Goal: Task Accomplishment & Management: Use online tool/utility

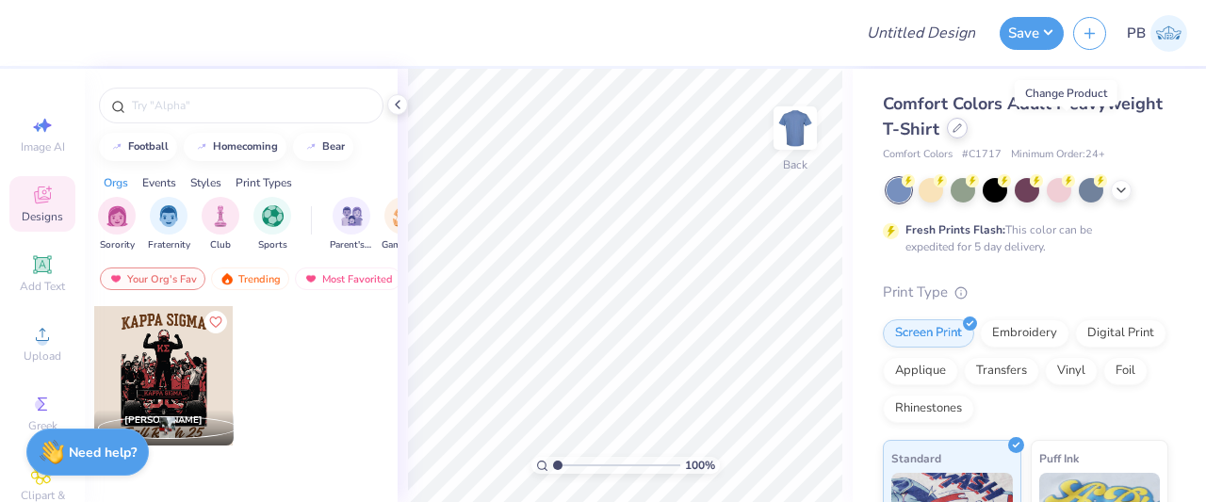
click at [962, 132] on icon at bounding box center [957, 127] width 9 height 9
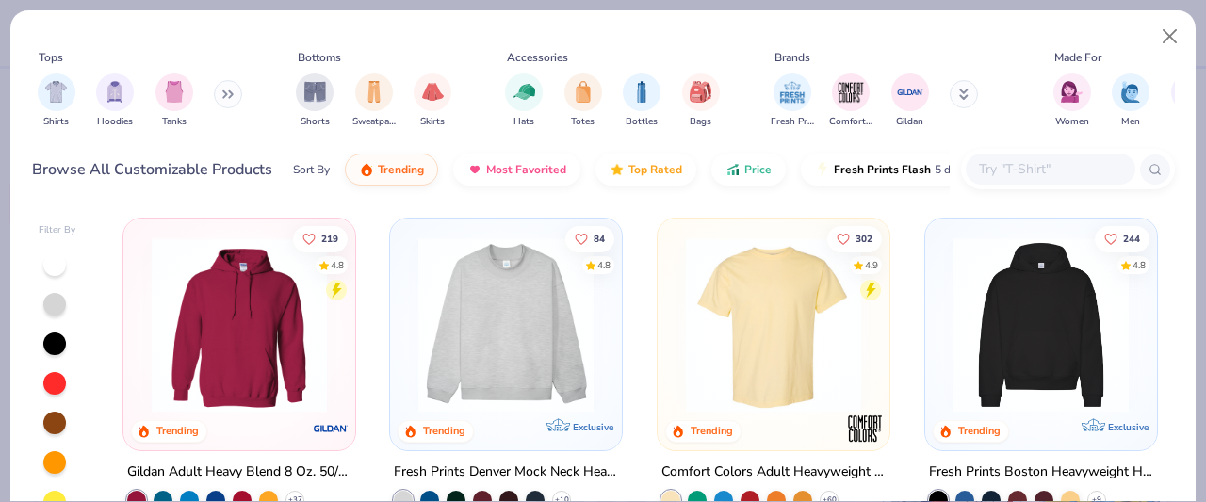
click at [790, 301] on img at bounding box center [774, 324] width 194 height 175
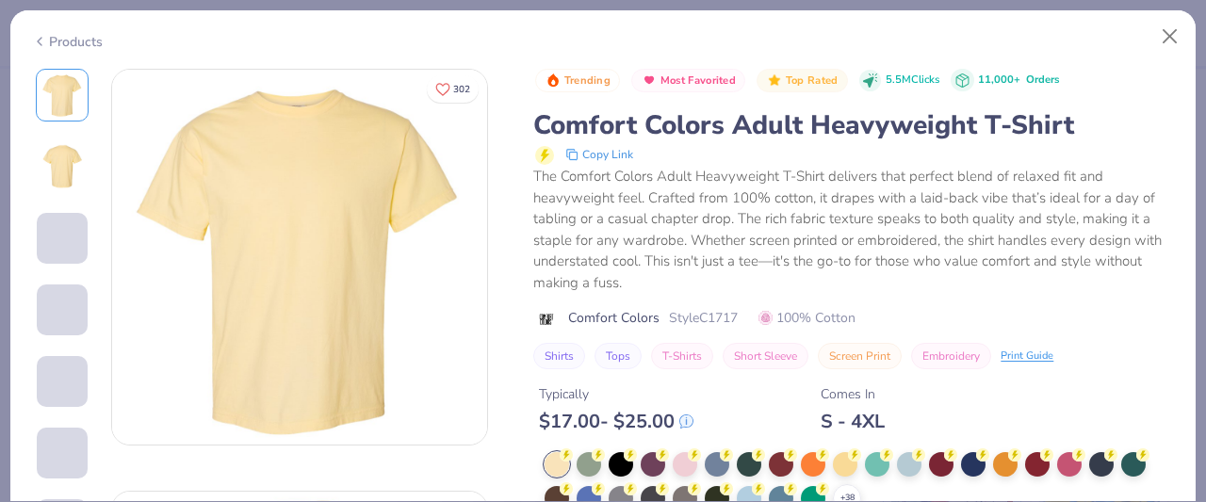
click at [87, 41] on div "Products" at bounding box center [67, 42] width 71 height 20
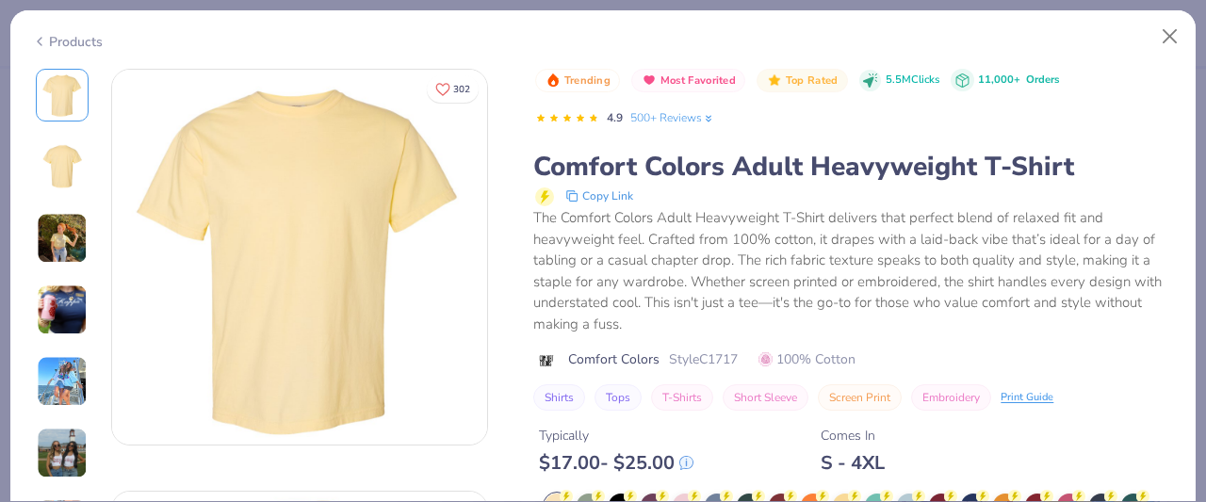
click at [51, 37] on div "Products" at bounding box center [67, 42] width 71 height 20
click at [85, 44] on div "Products" at bounding box center [67, 42] width 71 height 20
click at [57, 41] on div "Products" at bounding box center [67, 42] width 71 height 20
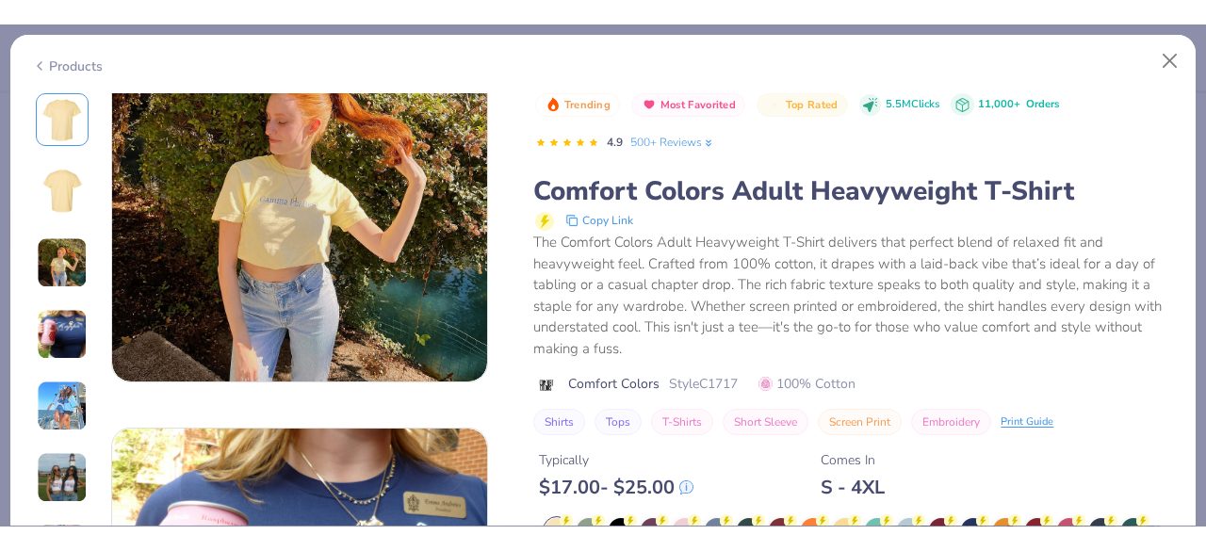
scroll to position [963, 0]
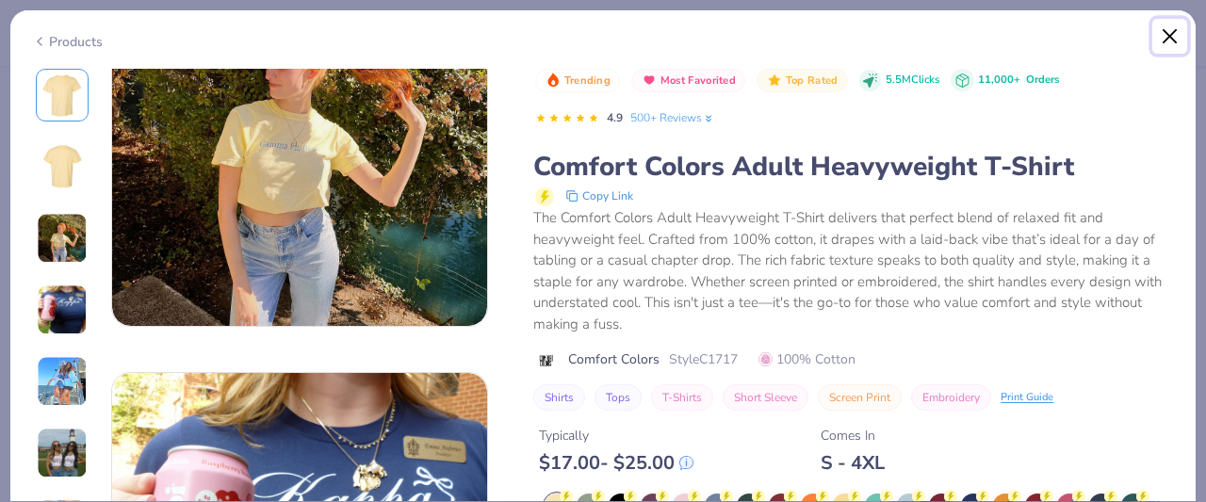
click at [1172, 42] on button "Close" at bounding box center [1171, 37] width 36 height 36
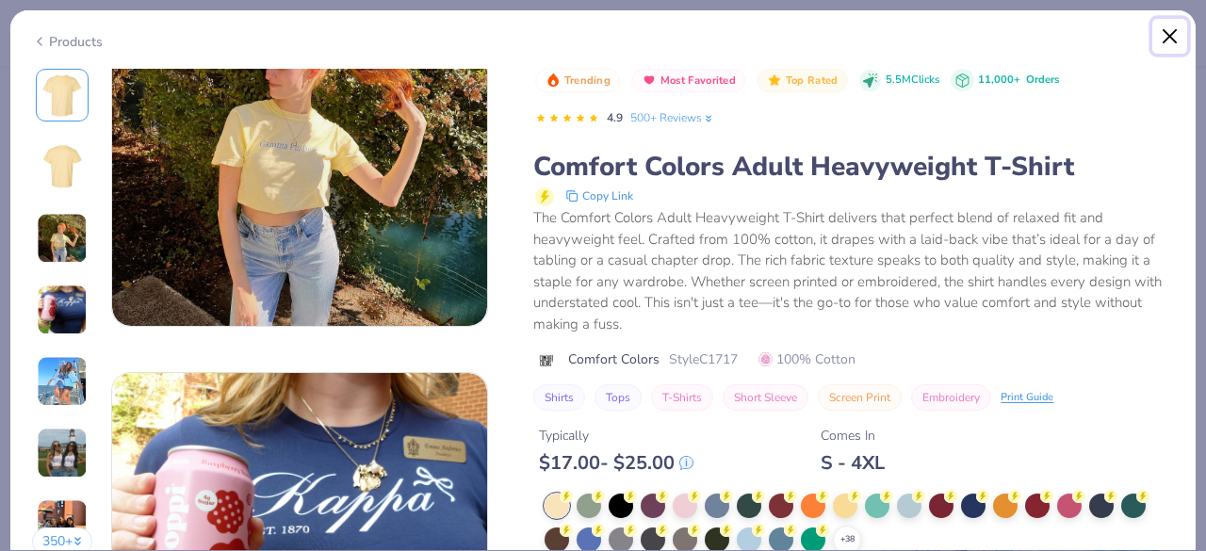
click at [1176, 38] on button "Close" at bounding box center [1171, 37] width 36 height 36
click at [65, 41] on div "Products" at bounding box center [67, 42] width 71 height 20
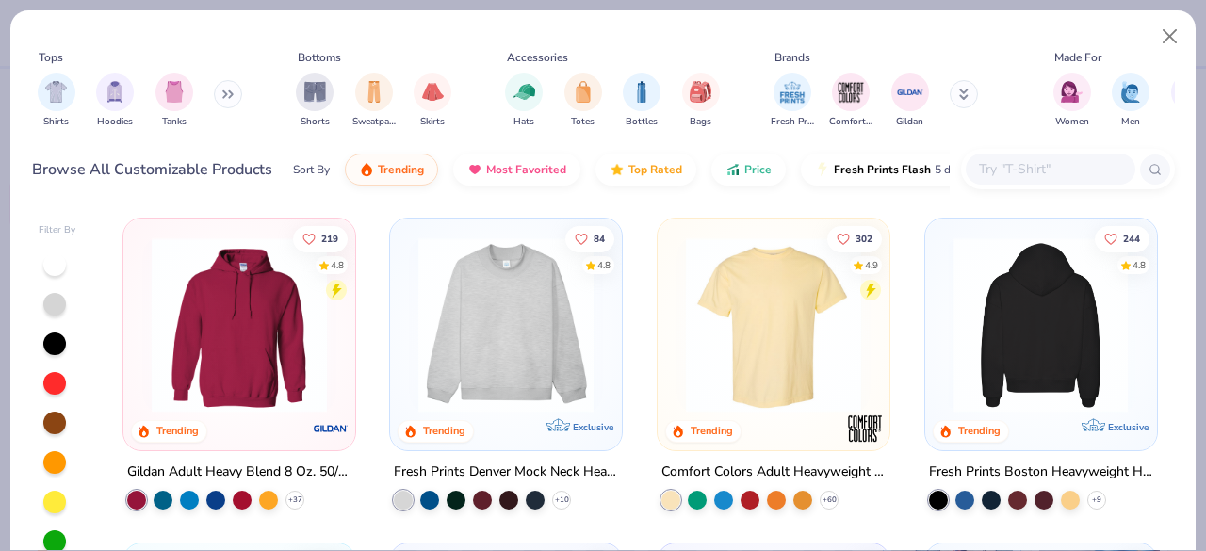
click at [1029, 323] on div at bounding box center [1040, 324] width 581 height 175
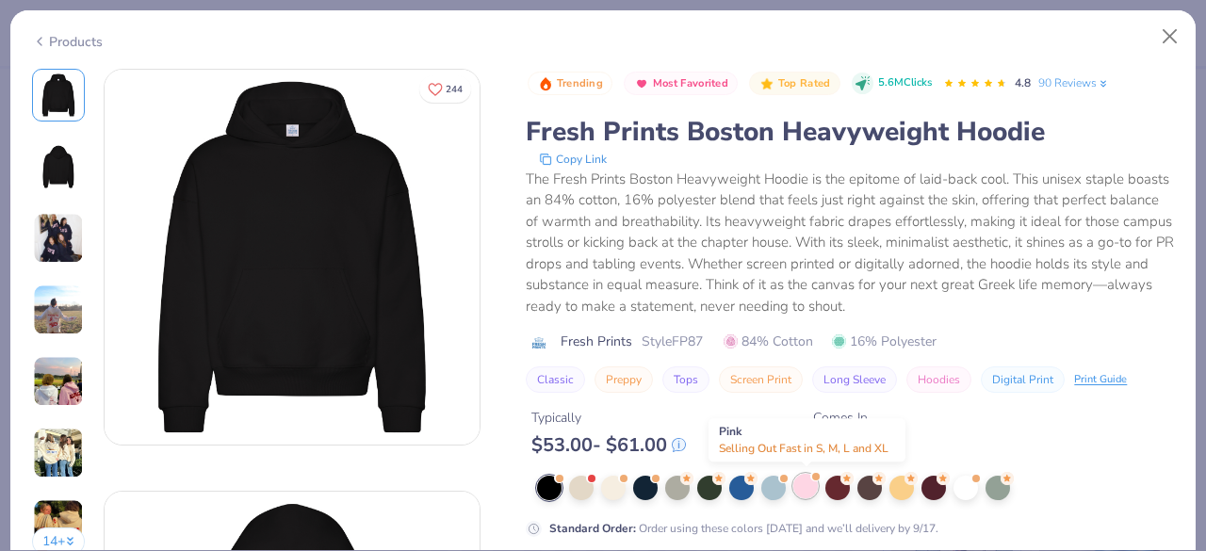
click at [803, 489] on div at bounding box center [806, 486] width 25 height 25
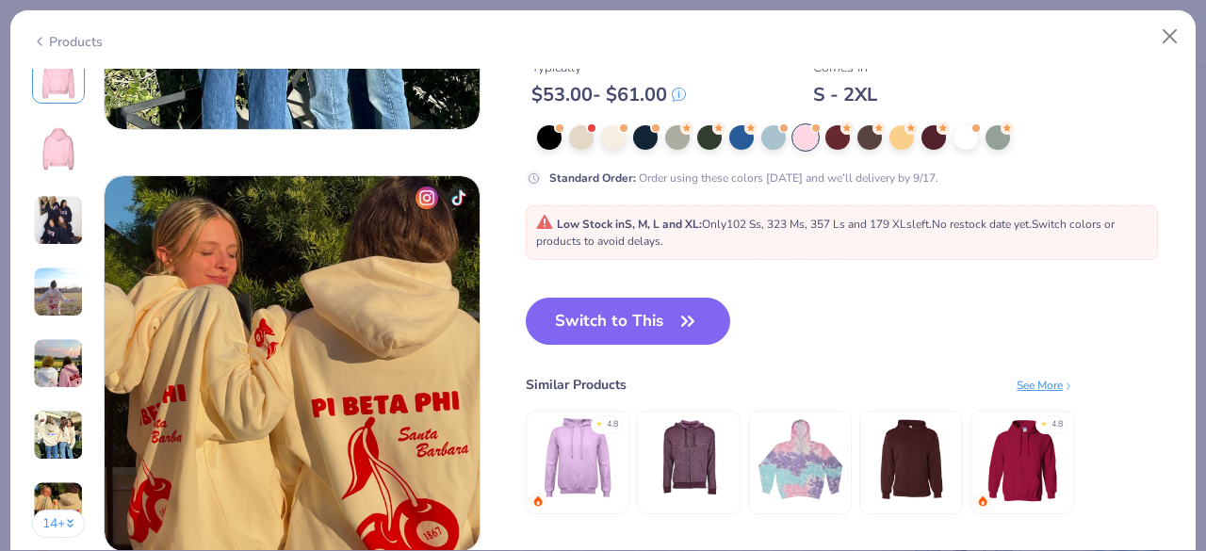
scroll to position [2398, 0]
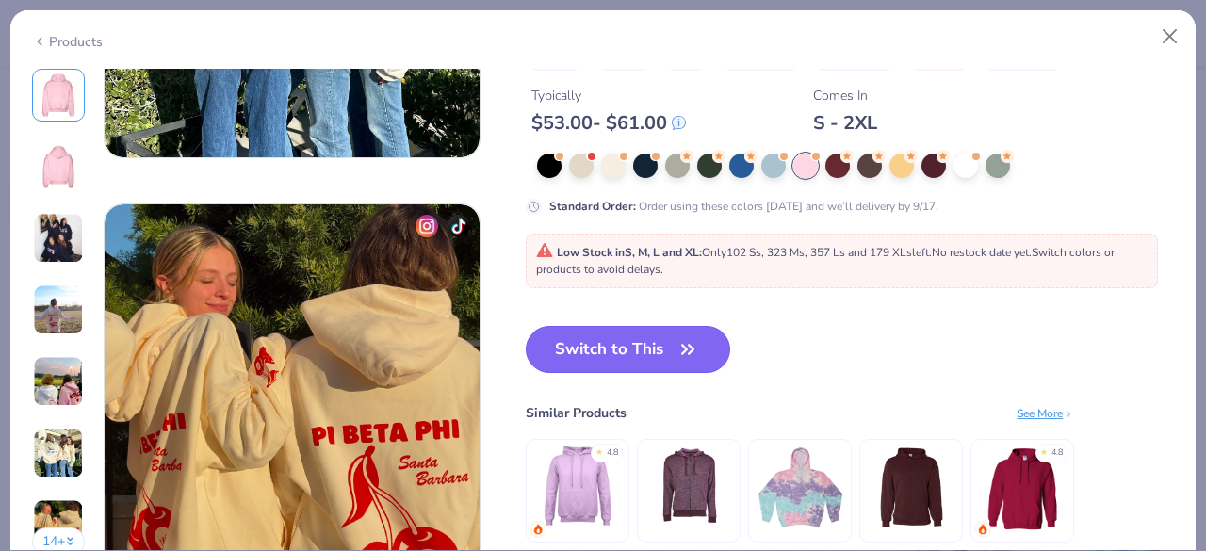
click at [674, 333] on button "Switch to This" at bounding box center [628, 349] width 205 height 47
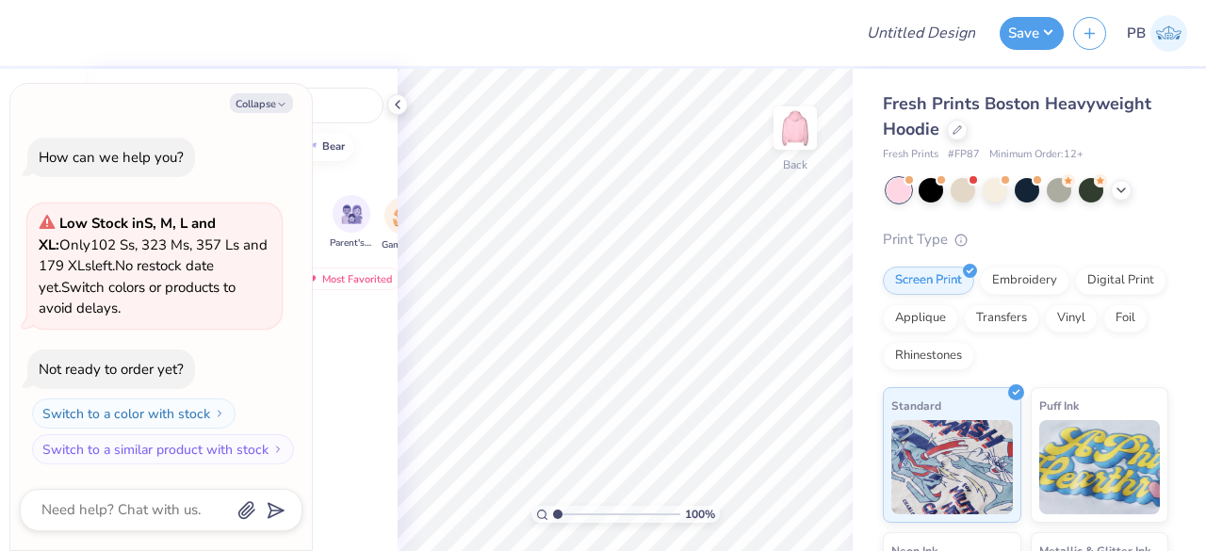
type textarea "x"
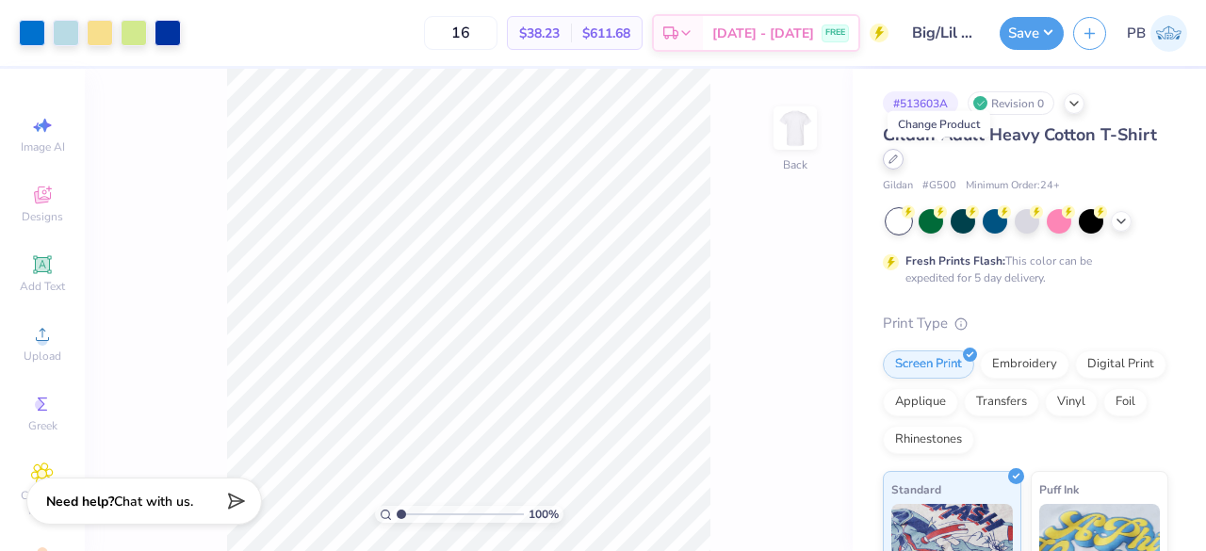
click at [904, 163] on div at bounding box center [893, 159] width 21 height 21
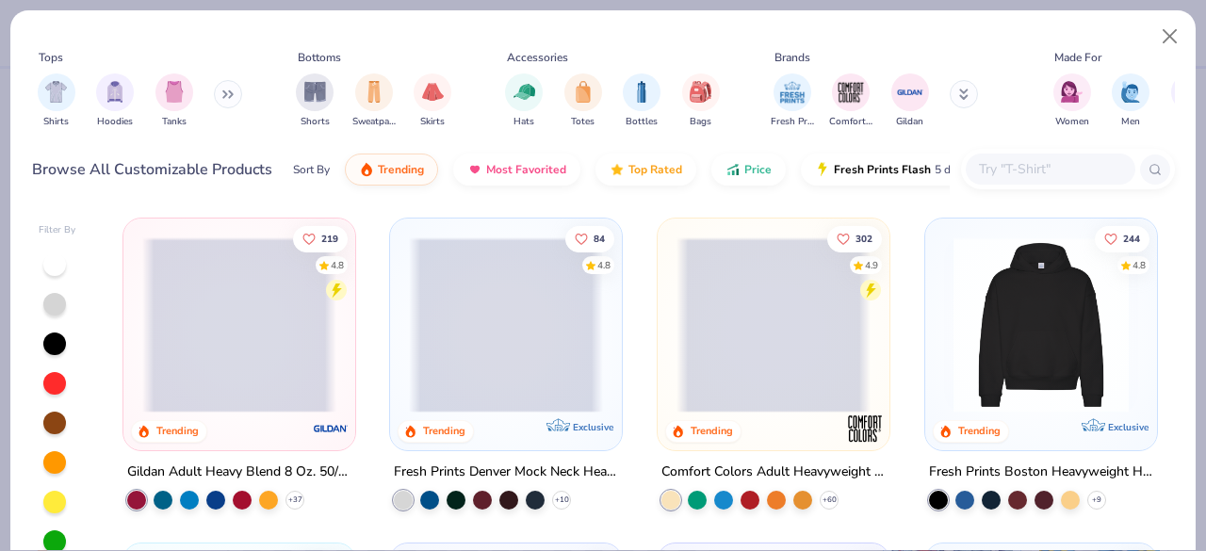
click at [1043, 169] on input "text" at bounding box center [1049, 169] width 145 height 22
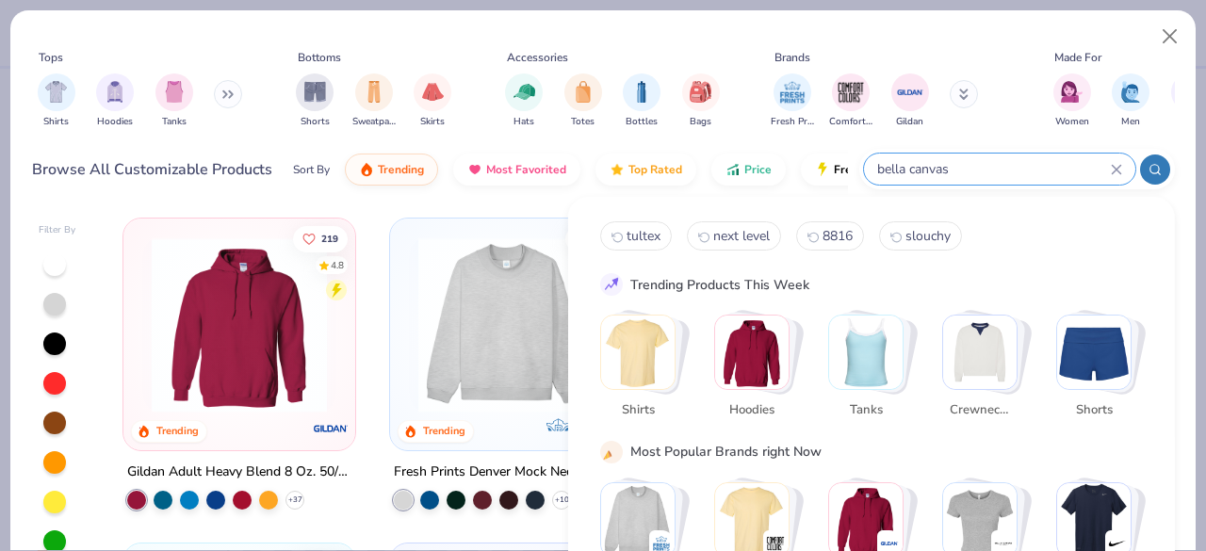
type input "bella canvas"
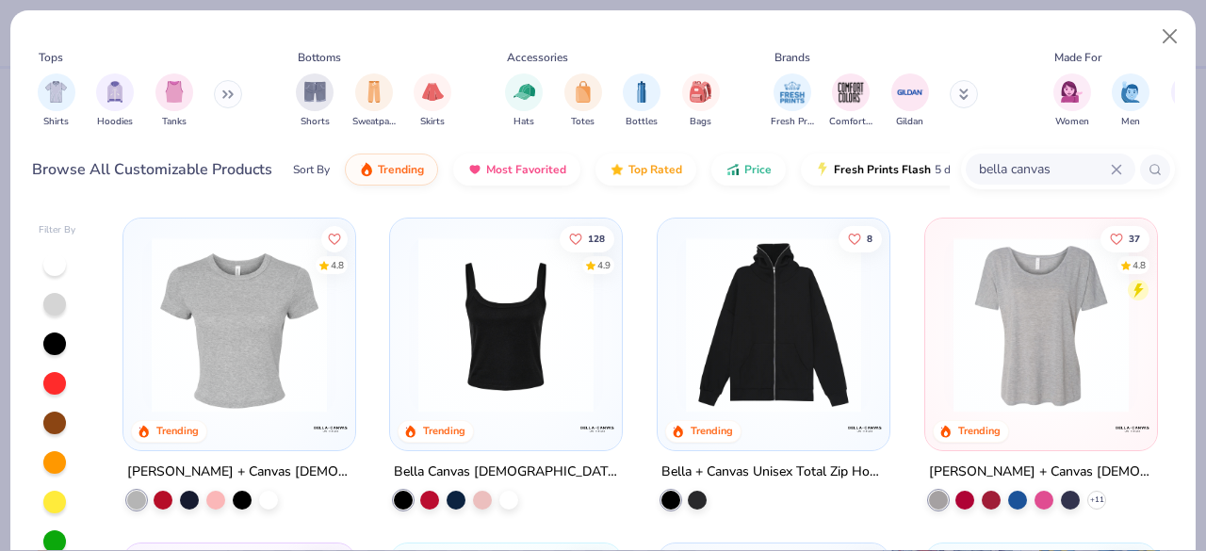
click at [1014, 333] on img at bounding box center [1041, 324] width 194 height 175
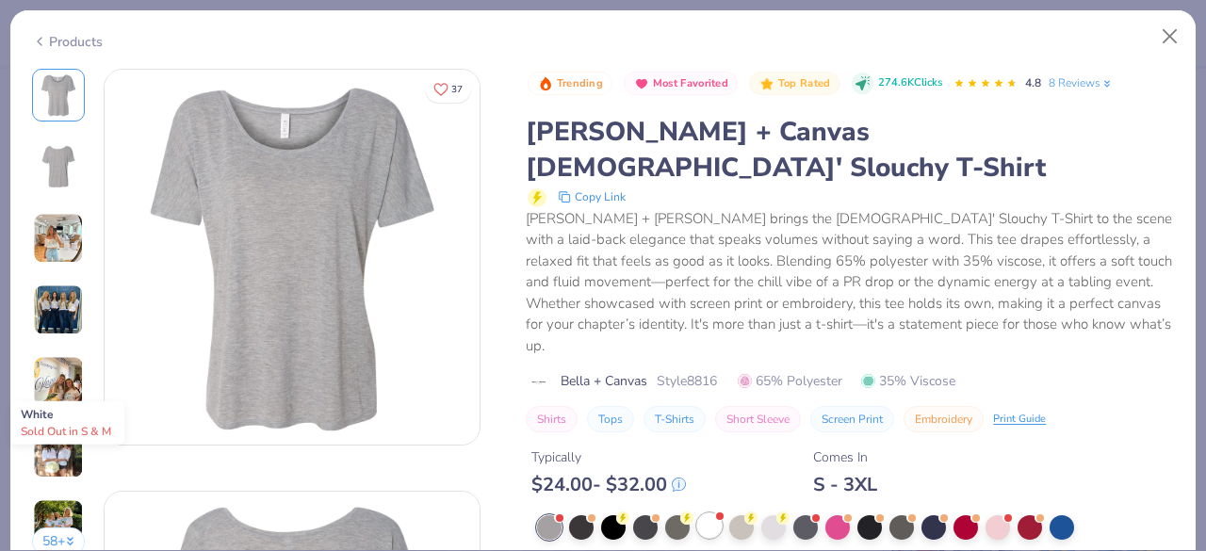
click at [707, 514] on div at bounding box center [709, 526] width 25 height 25
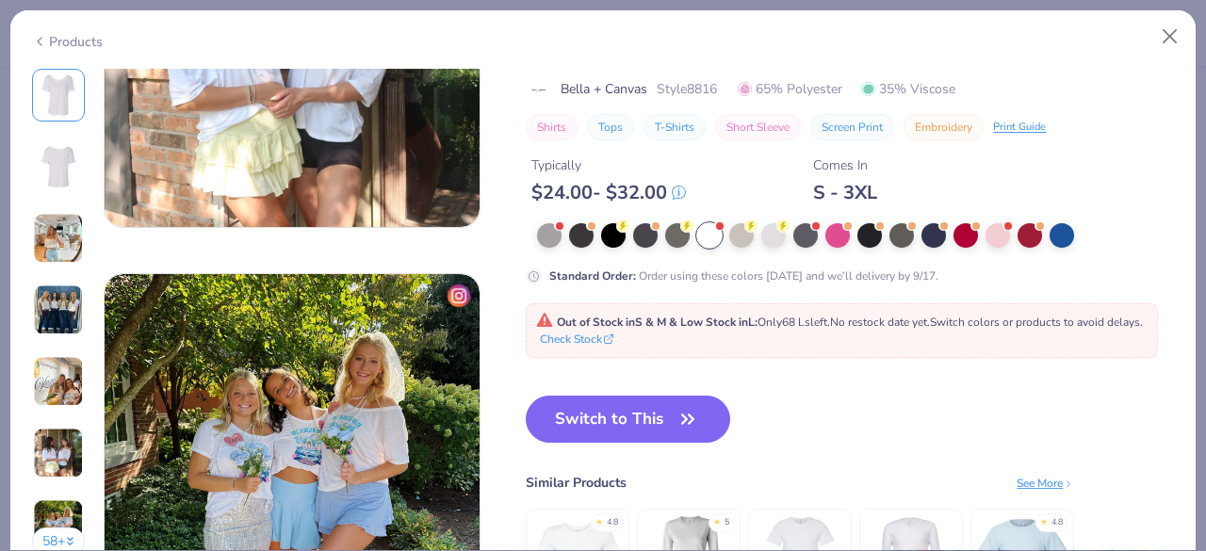
scroll to position [2330, 0]
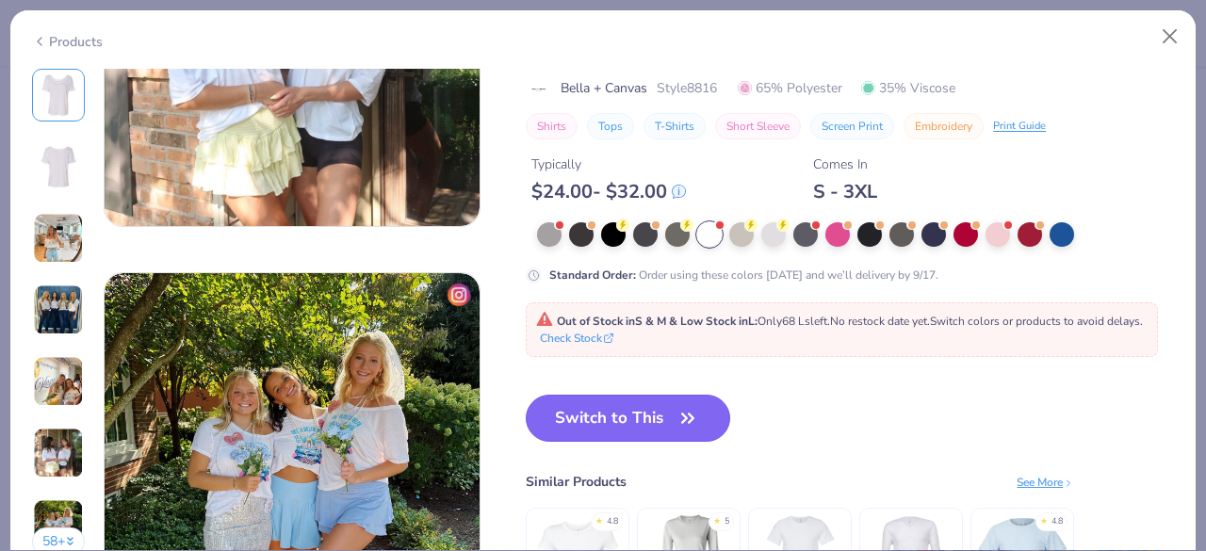
click at [682, 439] on button "Switch to This" at bounding box center [628, 418] width 205 height 47
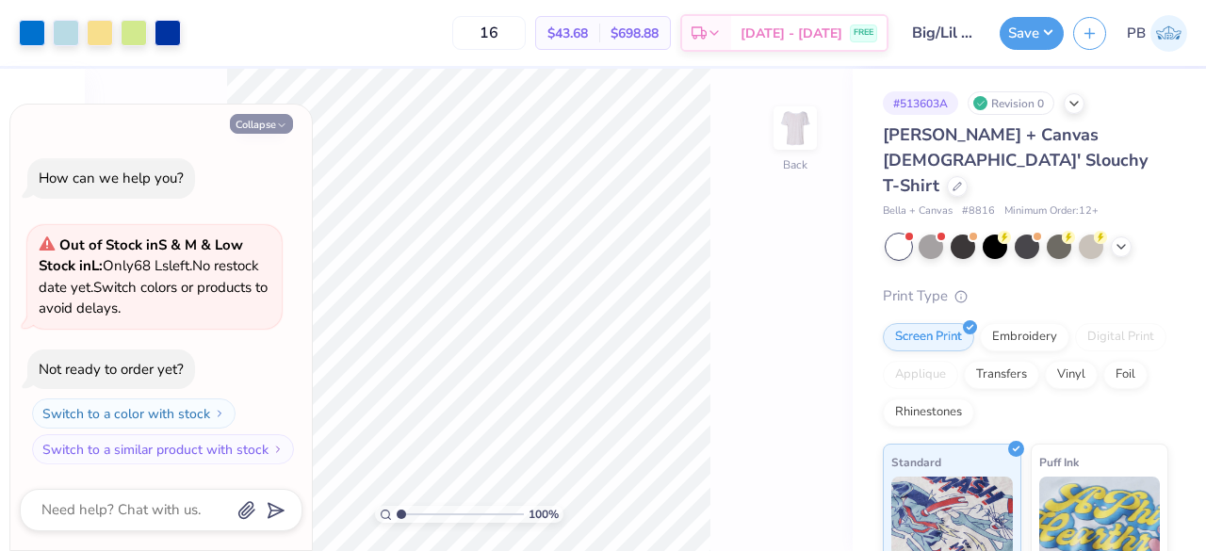
click at [279, 122] on icon "button" at bounding box center [281, 125] width 11 height 11
type textarea "x"
